Goal: Task Accomplishment & Management: Manage account settings

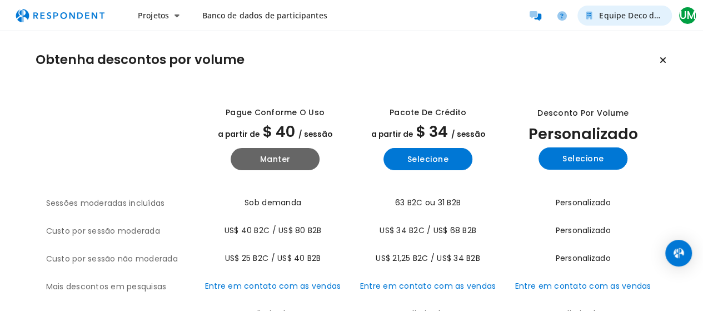
click at [664, 19] on font "Equipe Deco da Collina" at bounding box center [643, 15] width 88 height 11
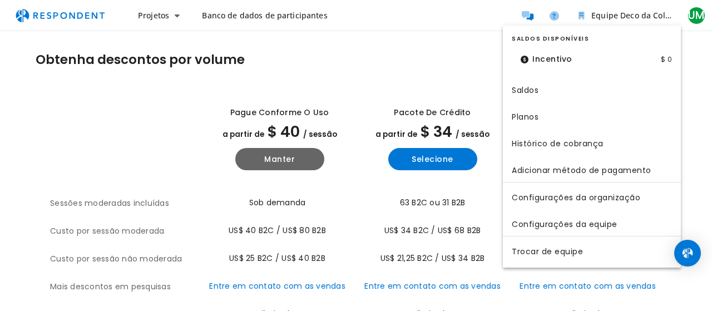
click at [445, 67] on md-backdrop at bounding box center [356, 155] width 712 height 311
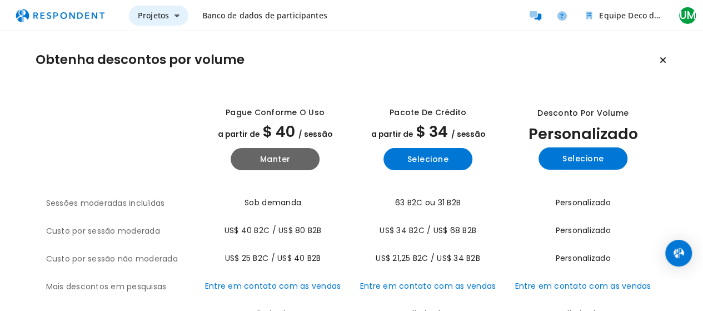
click at [165, 14] on font "Projetos" at bounding box center [153, 15] width 31 height 11
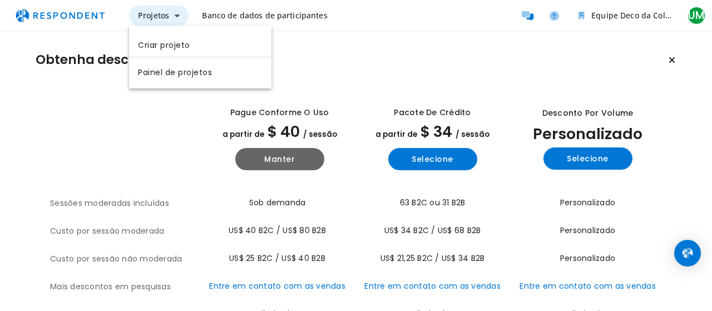
click at [165, 14] on md-backdrop at bounding box center [356, 155] width 712 height 311
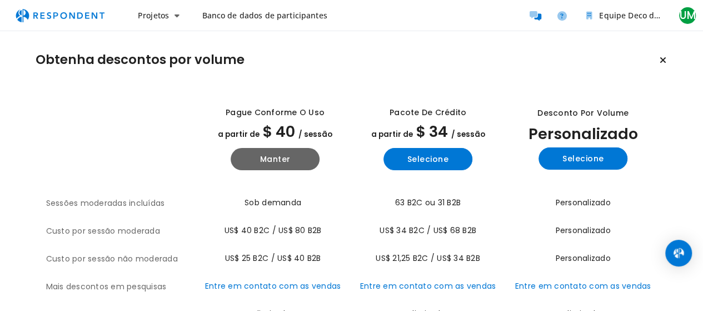
click at [218, 14] on font "Banco de dados de participantes" at bounding box center [264, 15] width 125 height 11
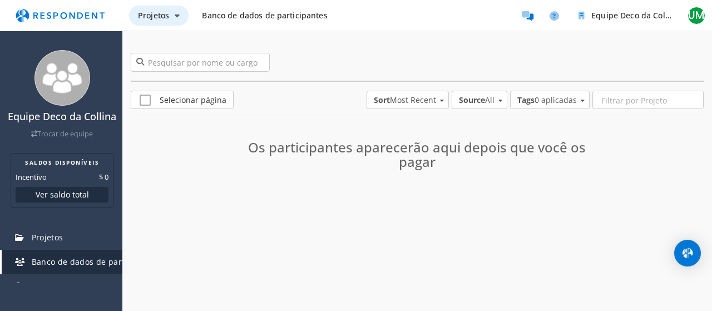
click at [145, 15] on font "Projetos" at bounding box center [153, 15] width 31 height 11
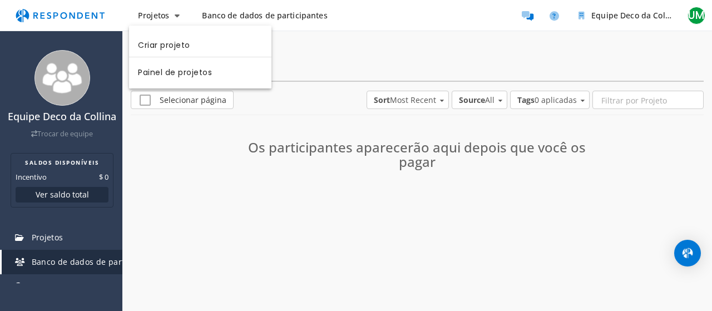
click at [77, 24] on md-backdrop at bounding box center [356, 155] width 712 height 311
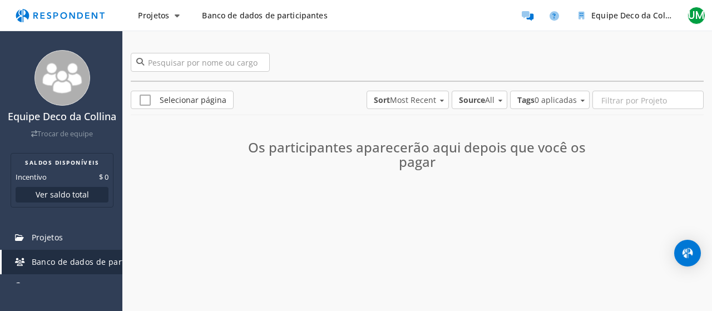
click at [77, 23] on img "Navegação principal" at bounding box center [60, 15] width 102 height 21
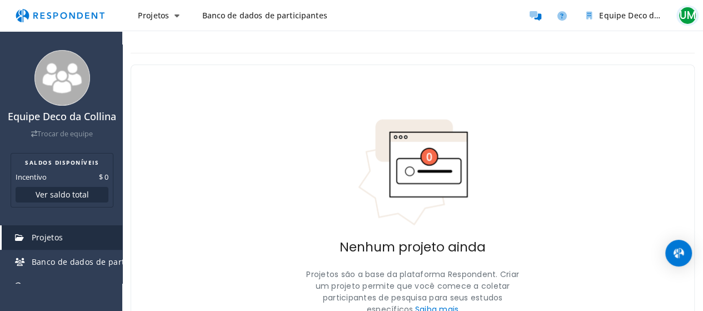
click at [684, 22] on button "UM" at bounding box center [688, 16] width 22 height 20
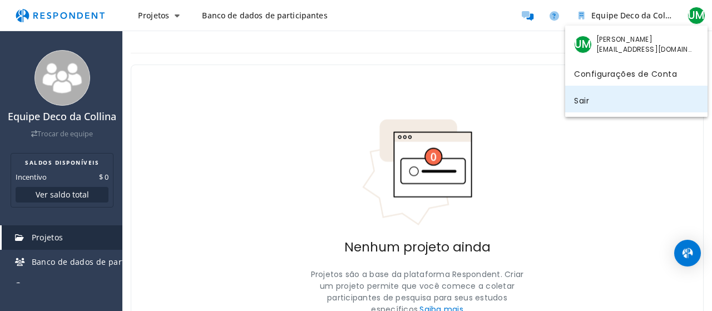
click at [632, 103] on link "Sair" at bounding box center [636, 99] width 142 height 27
